Goal: Register for event/course: Register for event/course

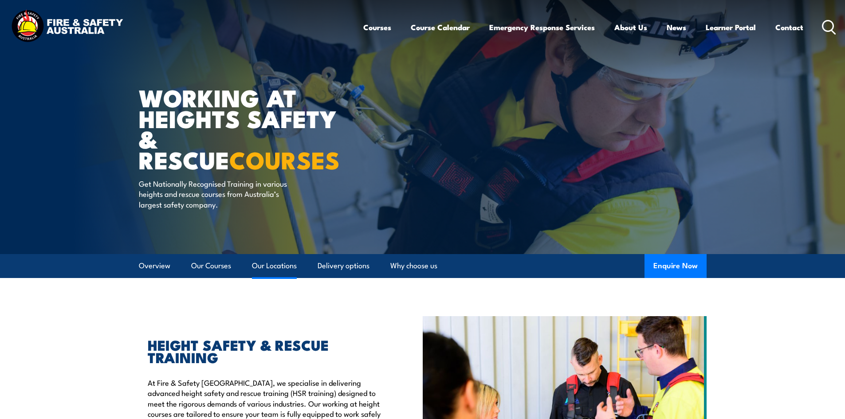
click at [277, 263] on link "Our Locations" at bounding box center [274, 266] width 45 height 24
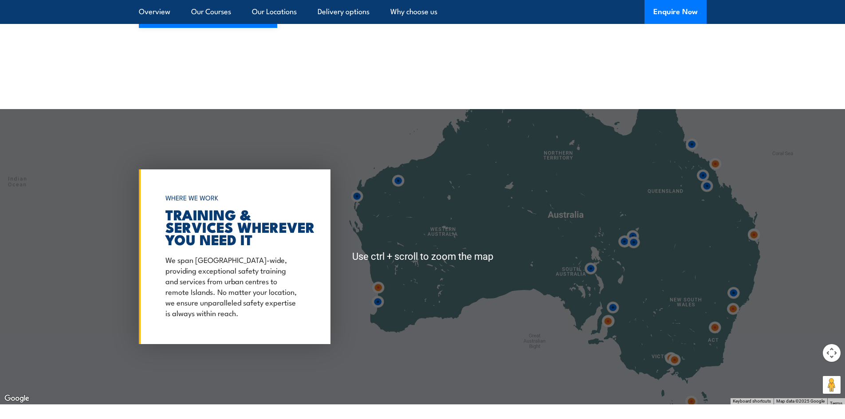
scroll to position [1388, 0]
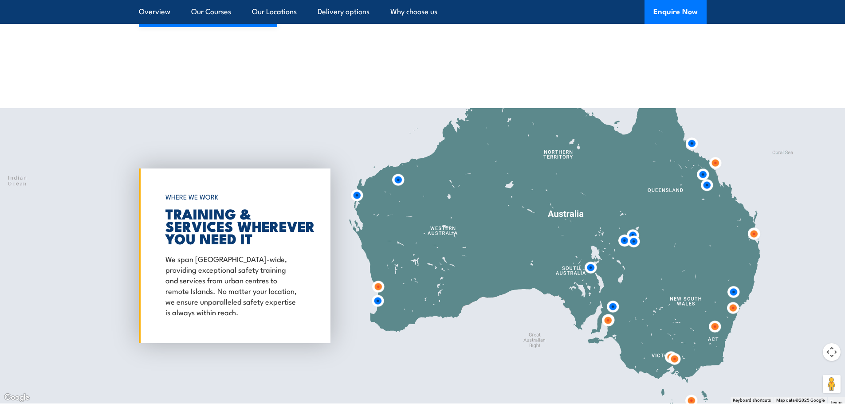
click at [754, 225] on img at bounding box center [754, 234] width 24 height 24
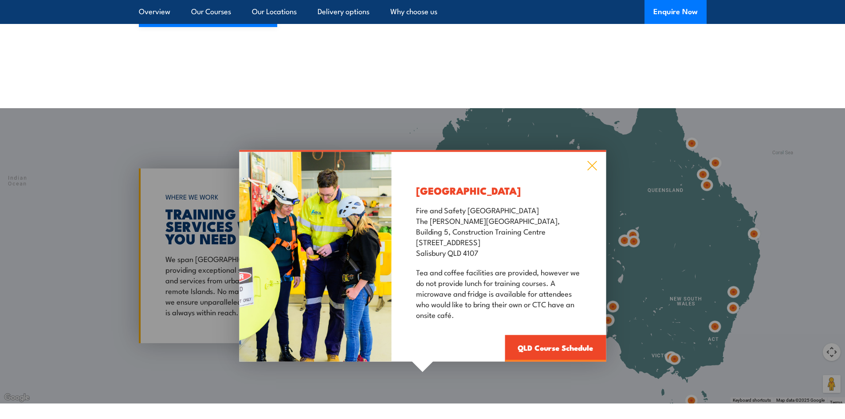
click at [591, 161] on icon at bounding box center [592, 166] width 10 height 10
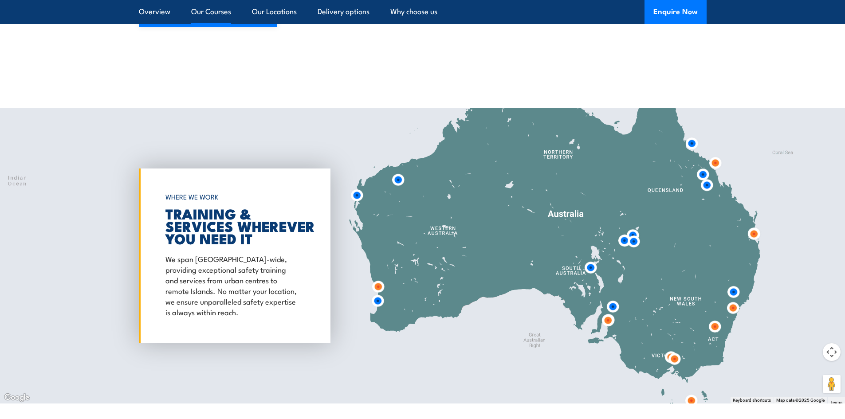
click at [209, 10] on link "Our Courses" at bounding box center [211, 12] width 40 height 24
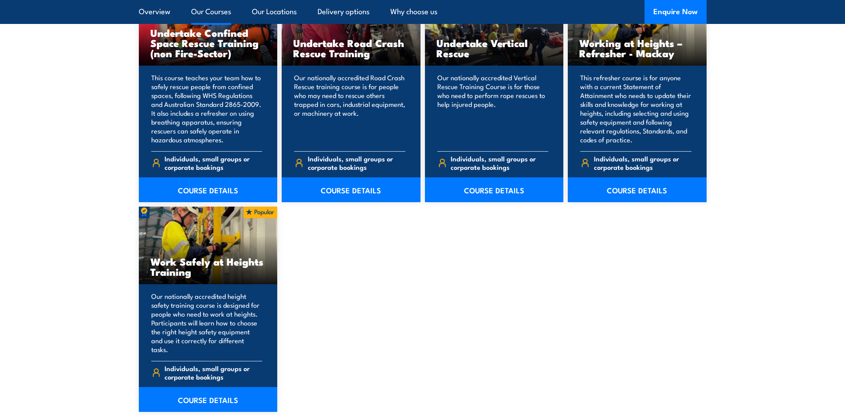
scroll to position [1072, 0]
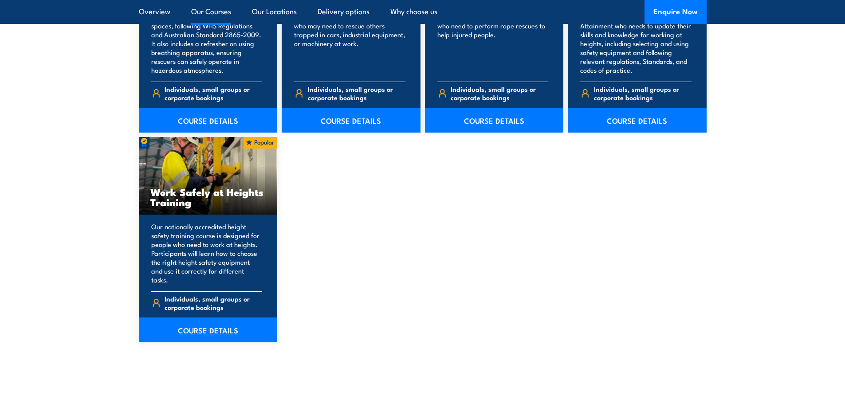
click at [205, 321] on link "COURSE DETAILS" at bounding box center [208, 330] width 139 height 25
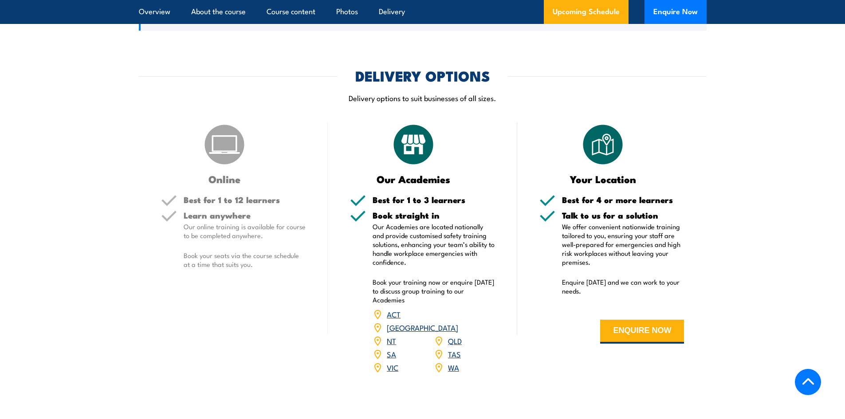
scroll to position [1020, 0]
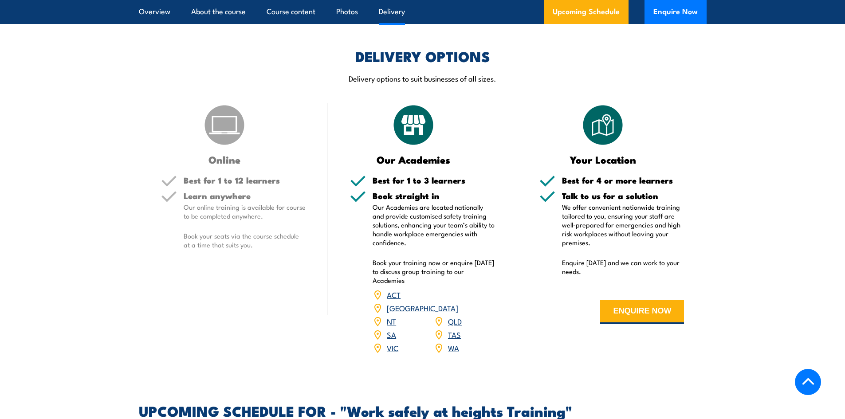
click at [453, 316] on link "QLD" at bounding box center [455, 321] width 14 height 11
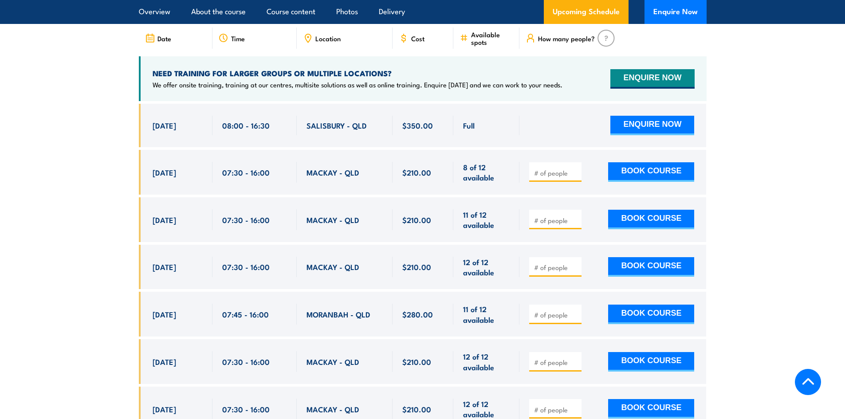
scroll to position [1323, 0]
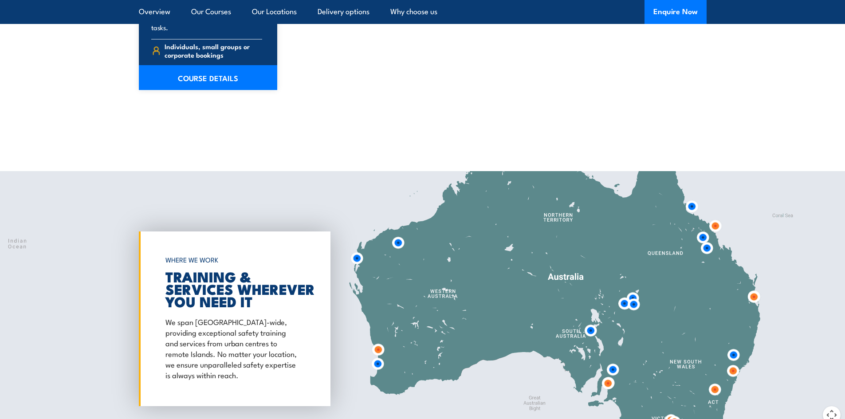
scroll to position [1346, 0]
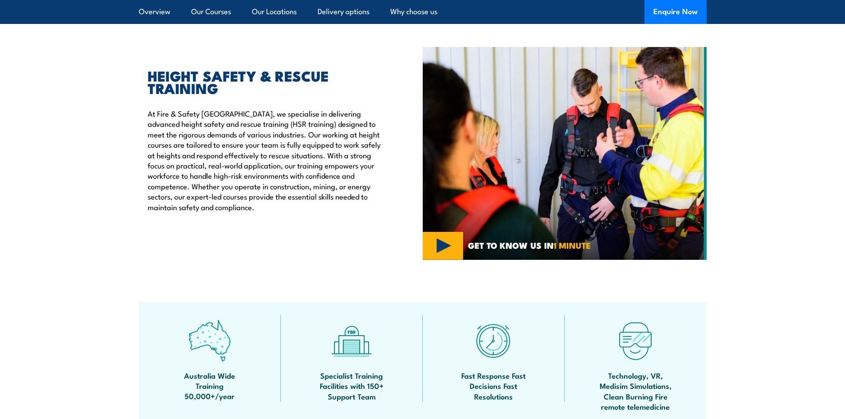
scroll to position [0, 0]
